Goal: Check status: Check status

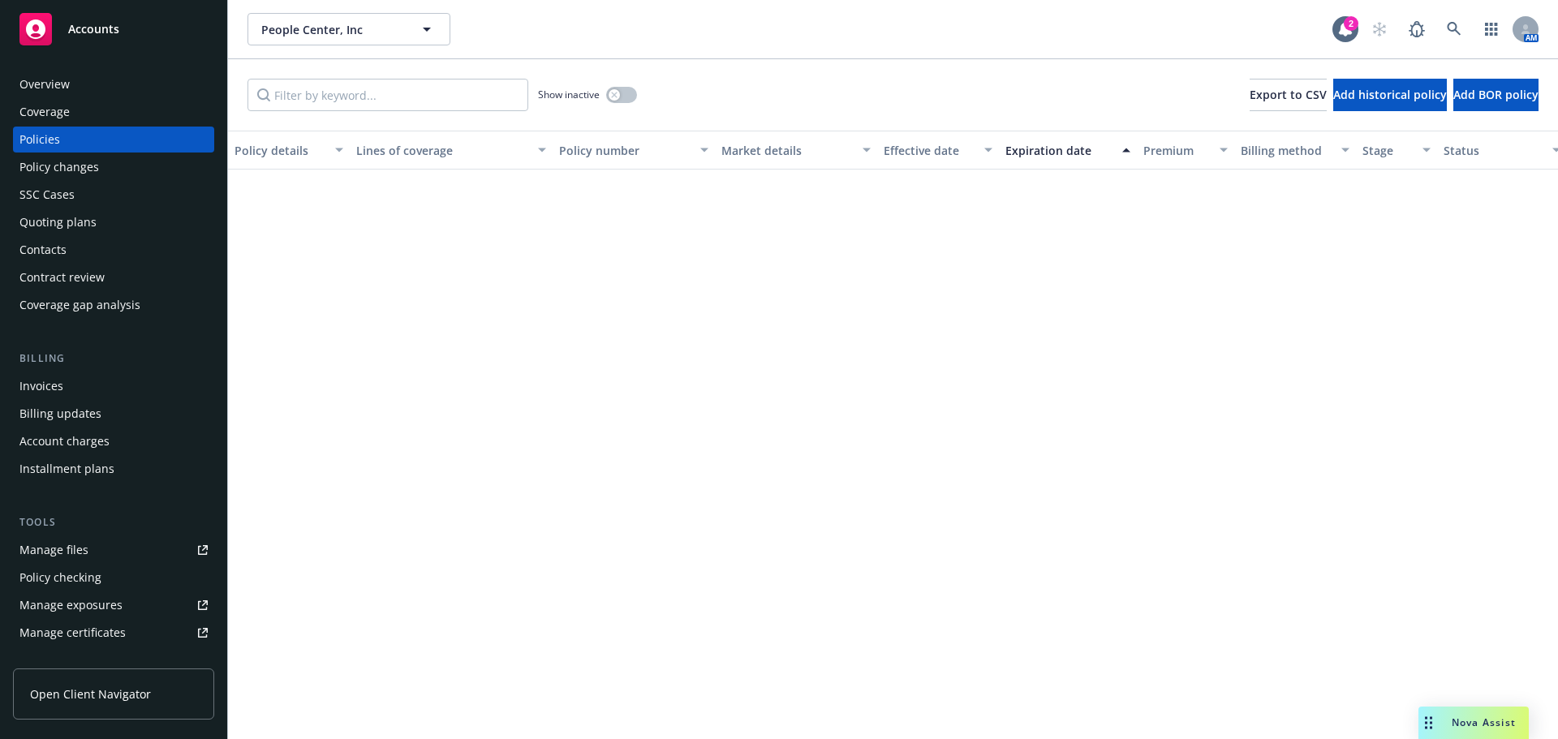
scroll to position [1217, 0]
